Goal: Task Accomplishment & Management: Use online tool/utility

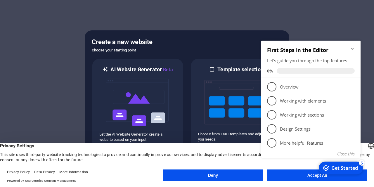
click at [291, 177] on div "checkmark Get Started 5 First Steps in the Editor Let's guide you through the t…" at bounding box center [312, 106] width 106 height 142
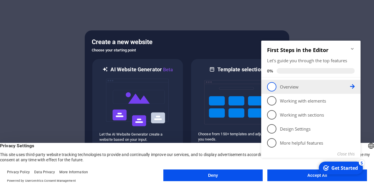
click at [271, 89] on span "1" at bounding box center [271, 86] width 9 height 9
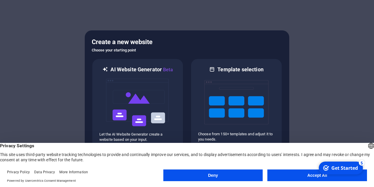
click at [307, 175] on button "Accept All" at bounding box center [318, 176] width 100 height 12
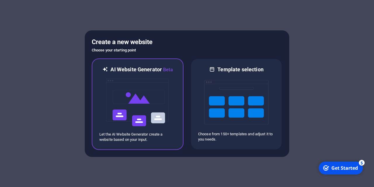
click at [126, 106] on img at bounding box center [138, 102] width 64 height 58
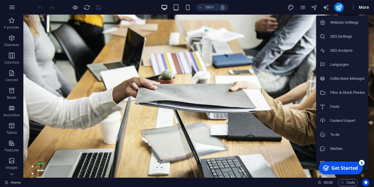
click at [362, 8] on div at bounding box center [187, 93] width 374 height 187
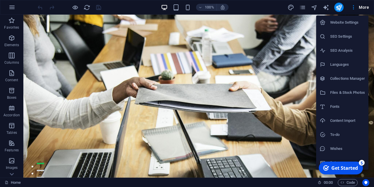
click at [362, 8] on div at bounding box center [187, 93] width 374 height 187
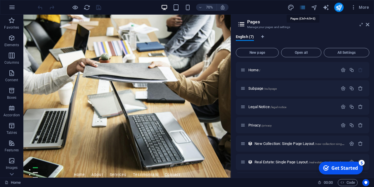
click at [368, 23] on icon at bounding box center [368, 24] width 4 height 5
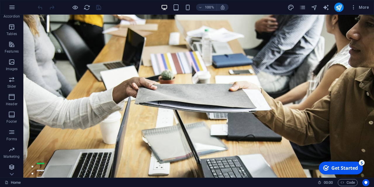
scroll to position [100, 0]
click at [342, 183] on icon "button" at bounding box center [343, 183] width 4 height 4
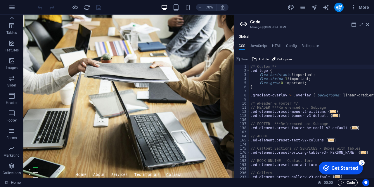
click at [342, 183] on icon "button" at bounding box center [343, 183] width 4 height 4
click at [370, 23] on icon at bounding box center [368, 24] width 4 height 5
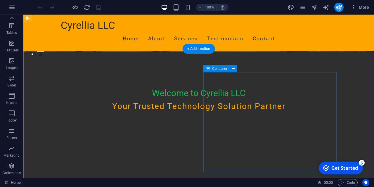
scroll to position [0, 0]
